Goal: Information Seeking & Learning: Learn about a topic

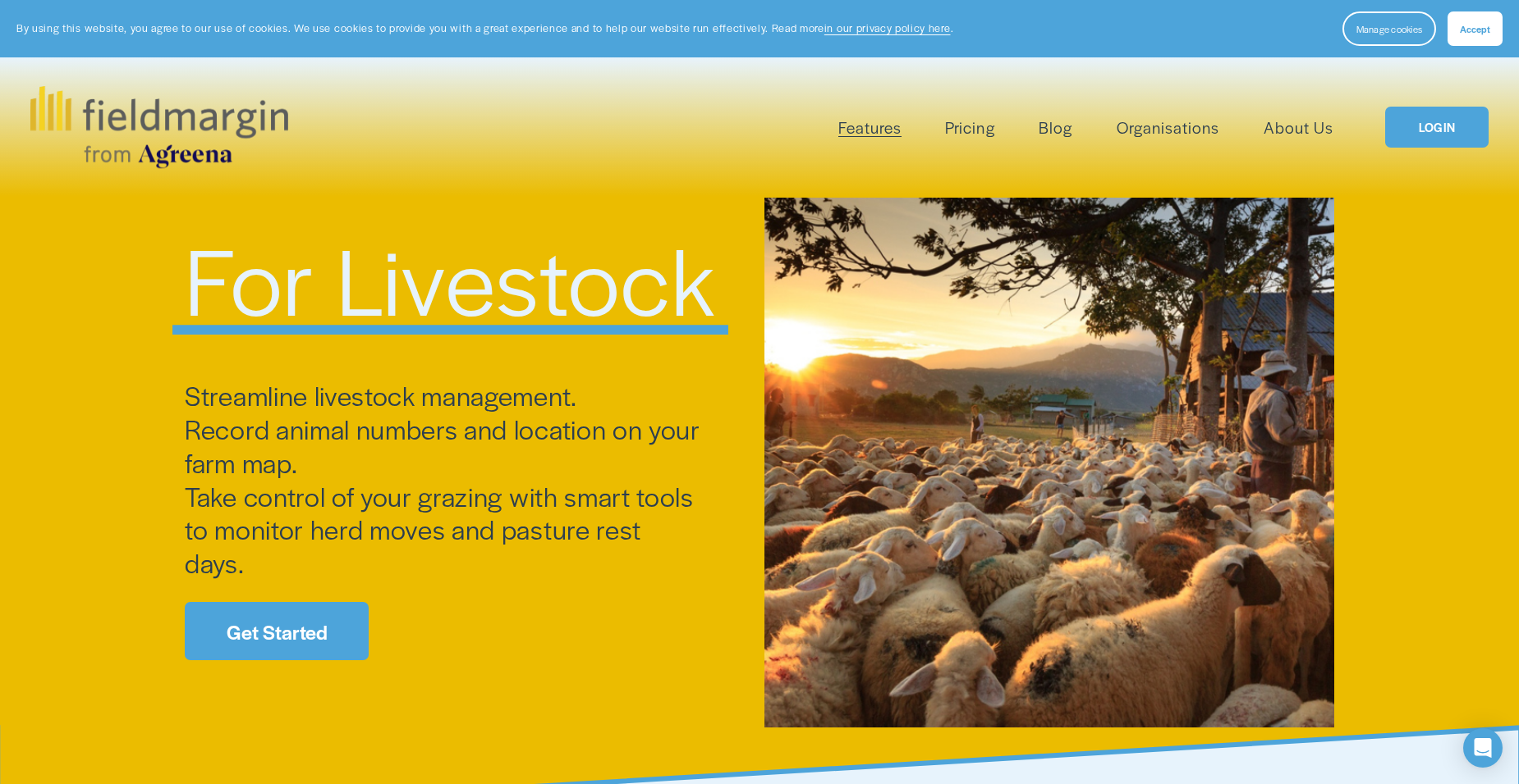
click at [973, 121] on link "Pricing" at bounding box center [969, 127] width 49 height 27
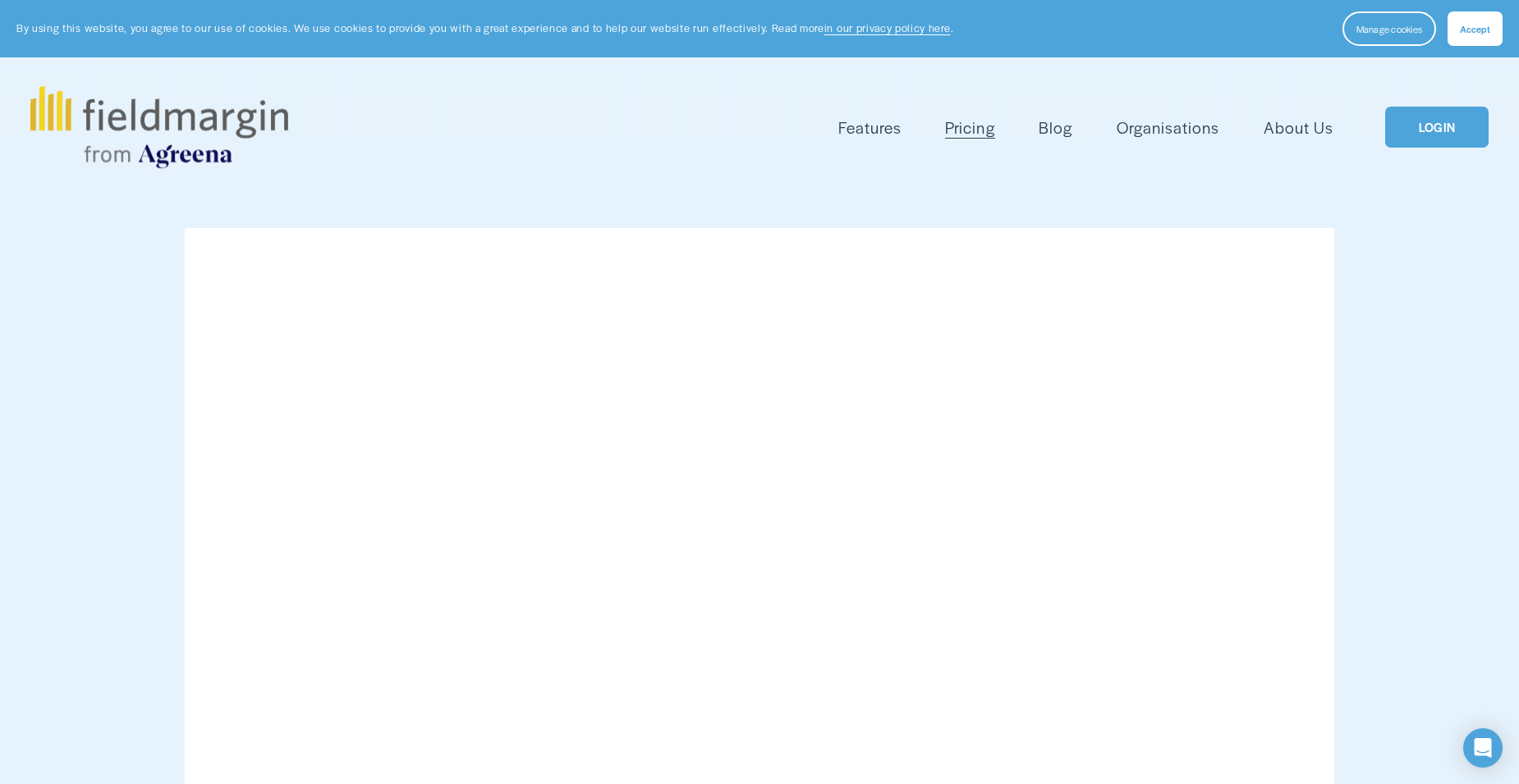
click at [1161, 122] on link "Organisations" at bounding box center [1168, 127] width 102 height 27
